Goal: Transaction & Acquisition: Purchase product/service

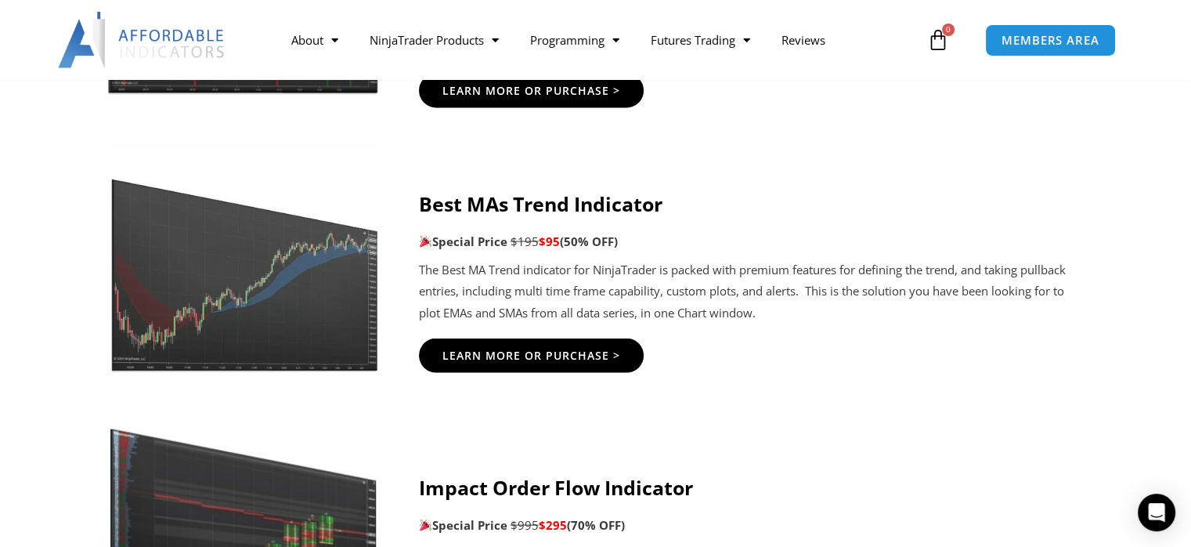
scroll to position [3099, 0]
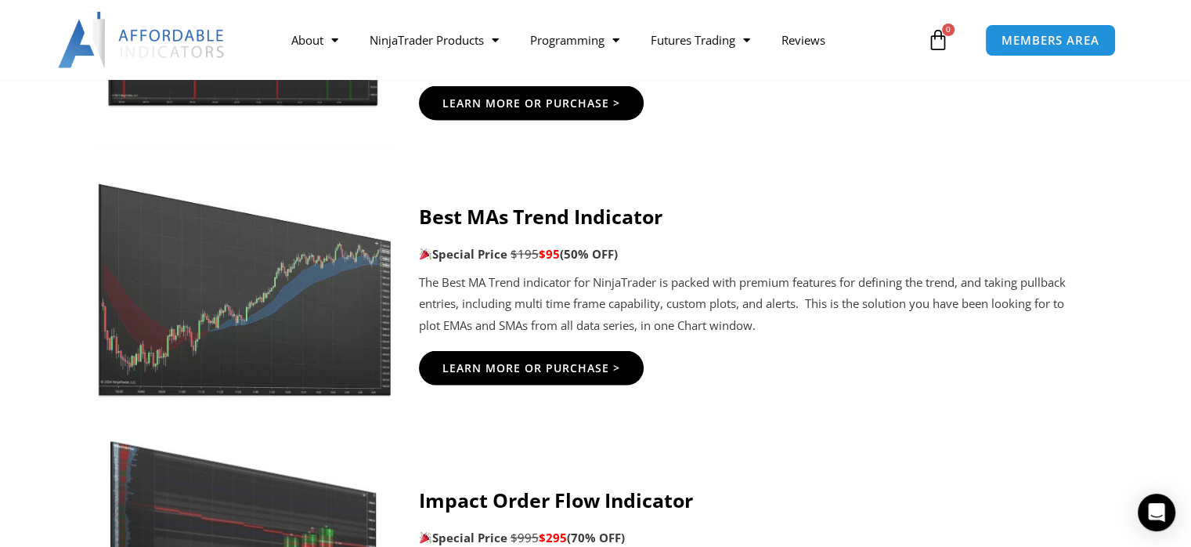
click at [287, 321] on img at bounding box center [242, 271] width 301 height 252
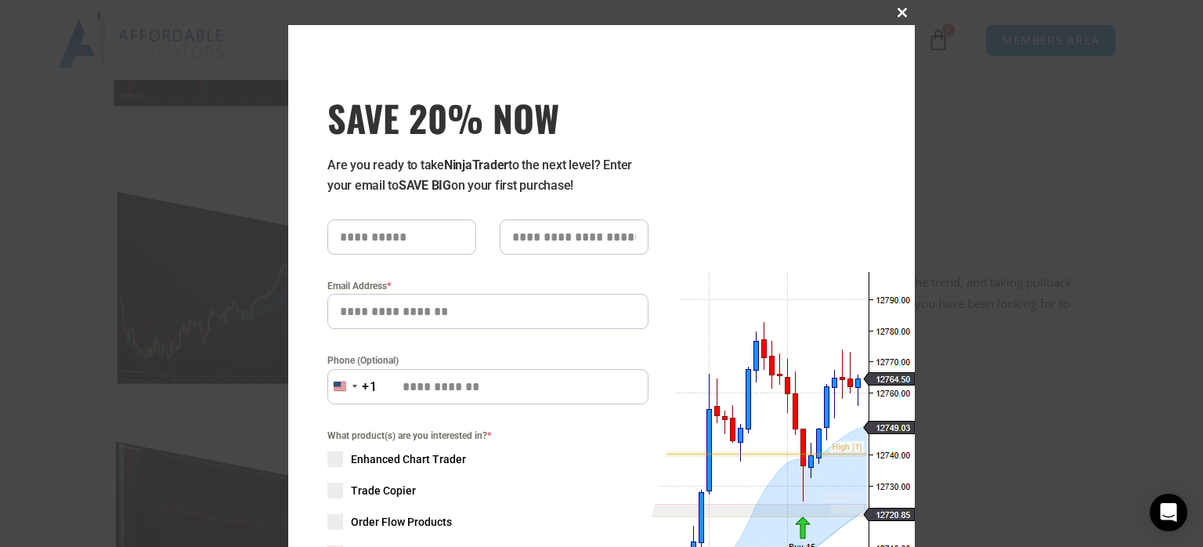
click at [898, 15] on span at bounding box center [902, 12] width 25 height 9
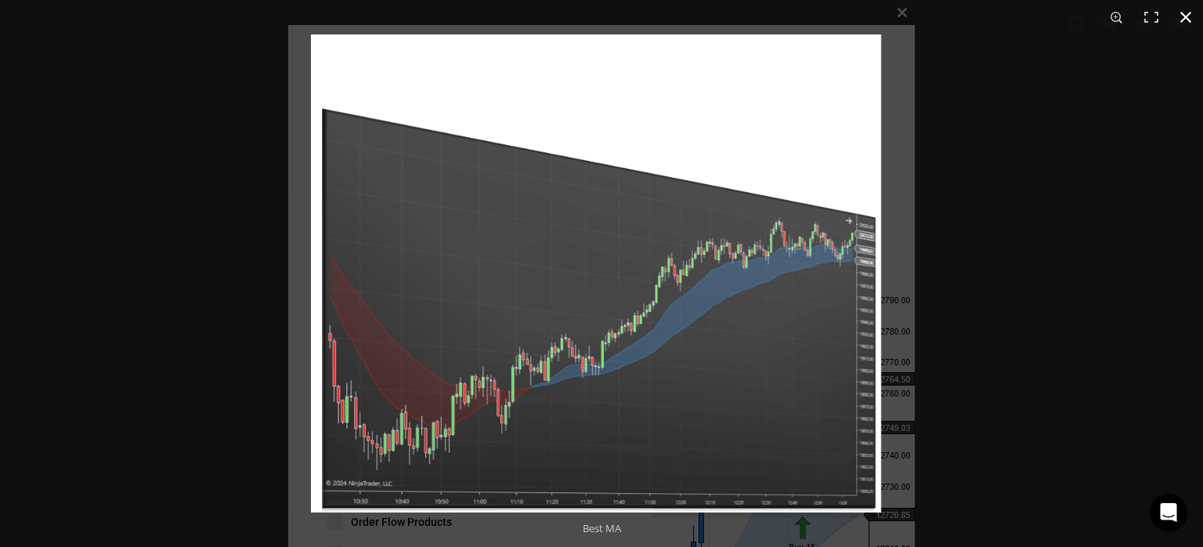
click at [1187, 16] on button "Close (Esc)" at bounding box center [1186, 17] width 34 height 34
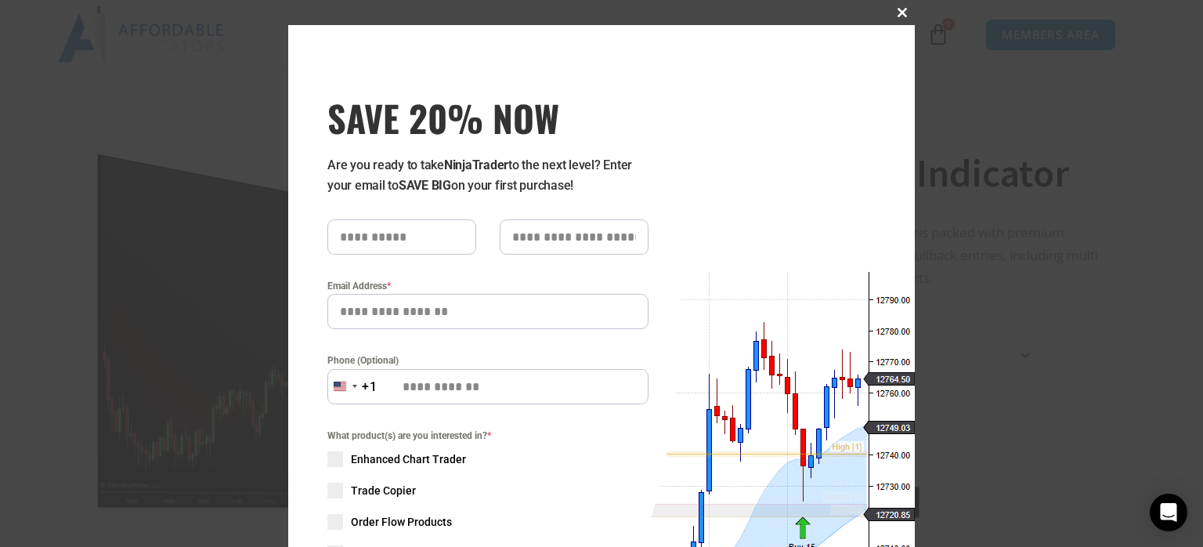
click at [896, 9] on span at bounding box center [902, 12] width 25 height 9
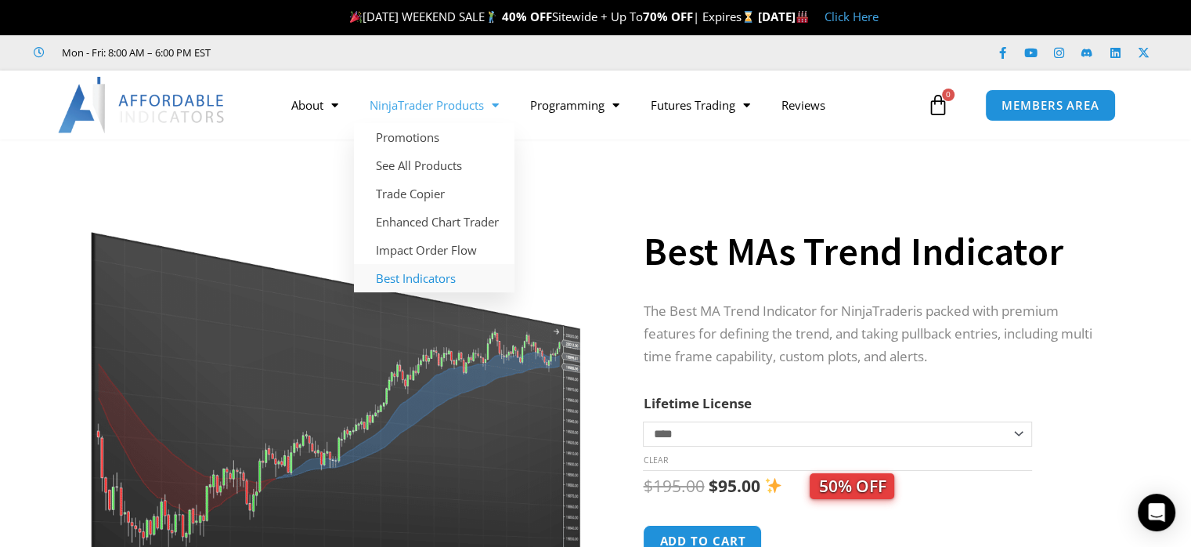
click at [443, 282] on link "Best Indicators" at bounding box center [434, 278] width 161 height 28
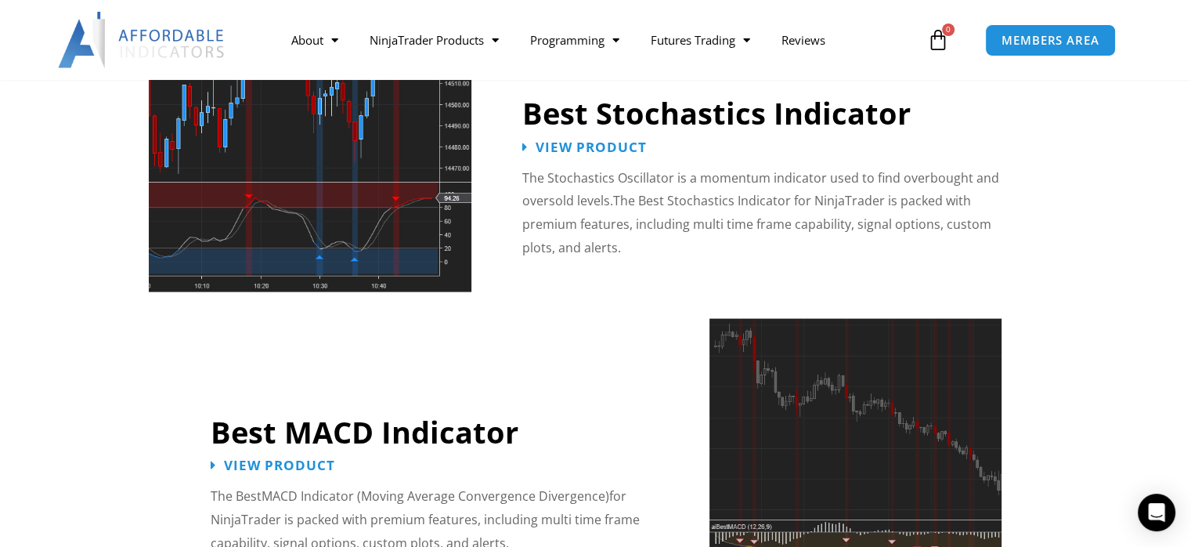
scroll to position [3133, 0]
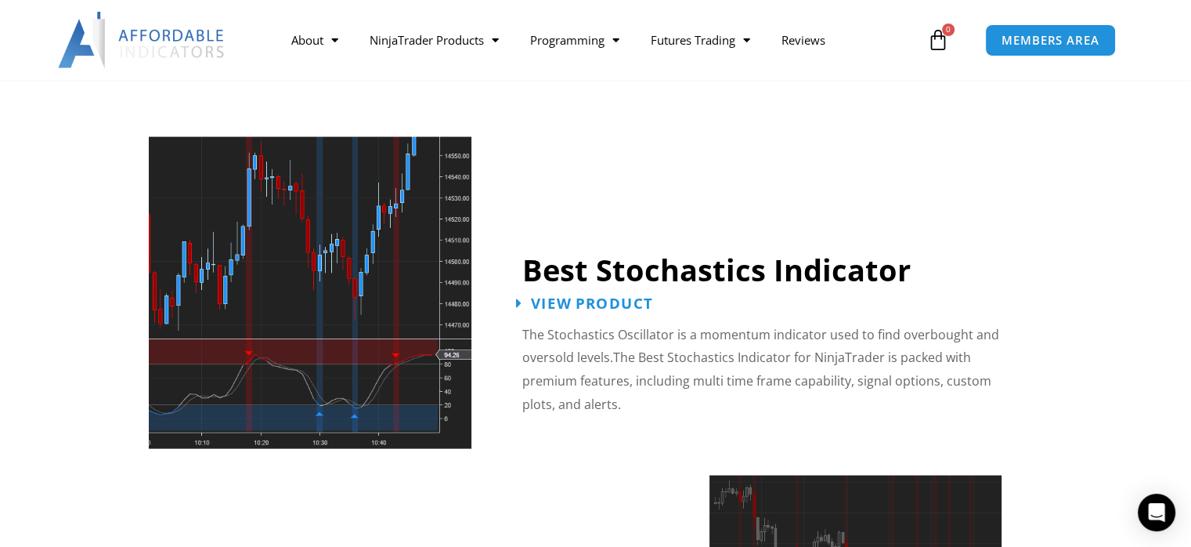
click at [617, 296] on span "View Product" at bounding box center [592, 303] width 122 height 15
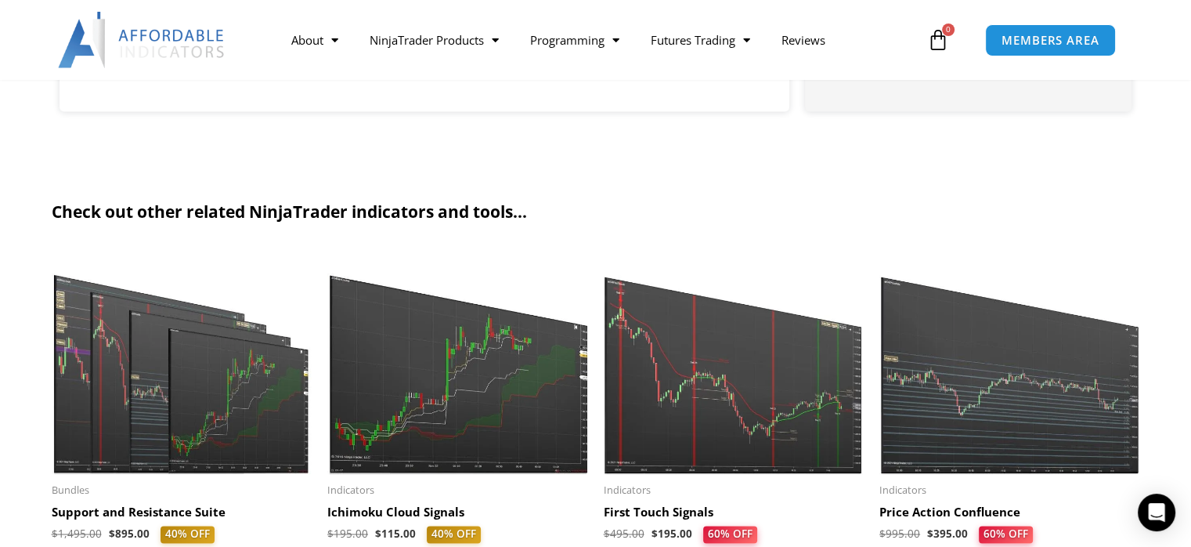
scroll to position [2387, 0]
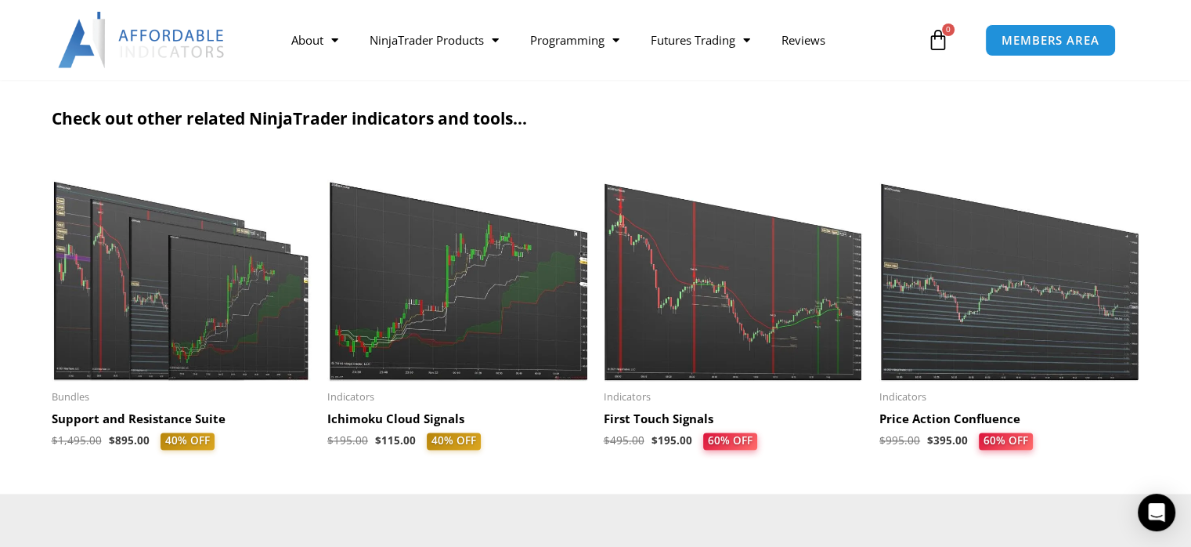
click at [717, 308] on img at bounding box center [734, 269] width 261 height 224
